Goal: Task Accomplishment & Management: Use online tool/utility

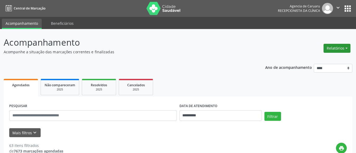
click at [340, 49] on button "Relatórios" at bounding box center [337, 48] width 27 height 9
click at [314, 59] on link "Agendamentos" at bounding box center [322, 59] width 57 height 7
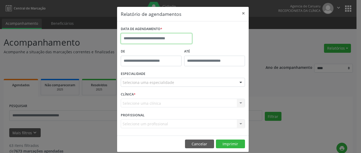
click at [159, 36] on input "text" at bounding box center [156, 38] width 71 height 11
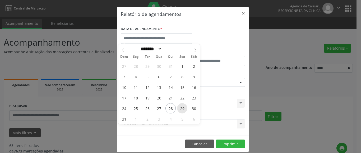
click at [182, 110] on span "29" at bounding box center [182, 108] width 10 height 10
type input "**********"
click at [182, 110] on span "29" at bounding box center [182, 108] width 10 height 10
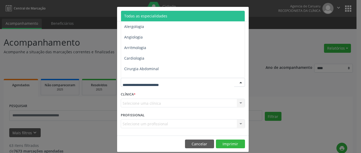
click at [156, 20] on span "Todas as especialidades" at bounding box center [183, 16] width 124 height 11
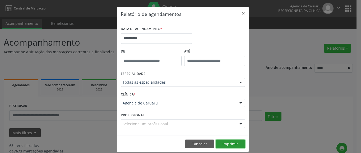
click at [226, 142] on button "Imprimir" at bounding box center [230, 144] width 29 height 9
click at [241, 13] on button "×" at bounding box center [243, 13] width 11 height 13
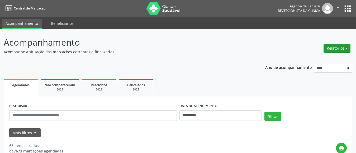
click at [338, 48] on button "Relatórios" at bounding box center [337, 48] width 27 height 9
click at [316, 59] on link "Agendamentos" at bounding box center [322, 59] width 57 height 7
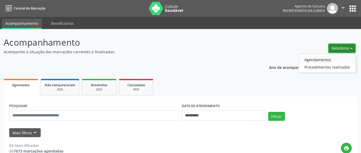
select select "*"
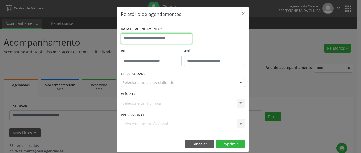
click at [147, 39] on input "text" at bounding box center [156, 38] width 71 height 11
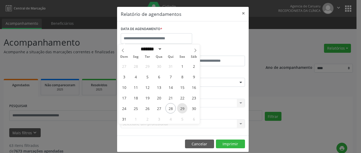
click at [184, 105] on span "29" at bounding box center [182, 108] width 10 height 10
type input "**********"
click at [184, 105] on span "29" at bounding box center [182, 108] width 10 height 10
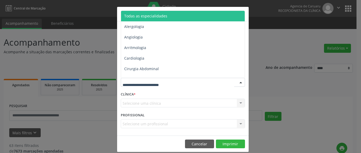
click at [146, 18] on span "Todas as especialidades" at bounding box center [145, 15] width 43 height 5
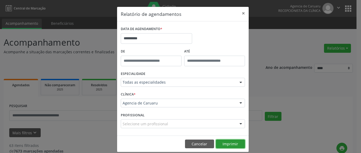
click at [232, 145] on button "Imprimir" at bounding box center [230, 144] width 29 height 9
click at [241, 12] on button "×" at bounding box center [243, 13] width 11 height 13
